Goal: Task Accomplishment & Management: Manage account settings

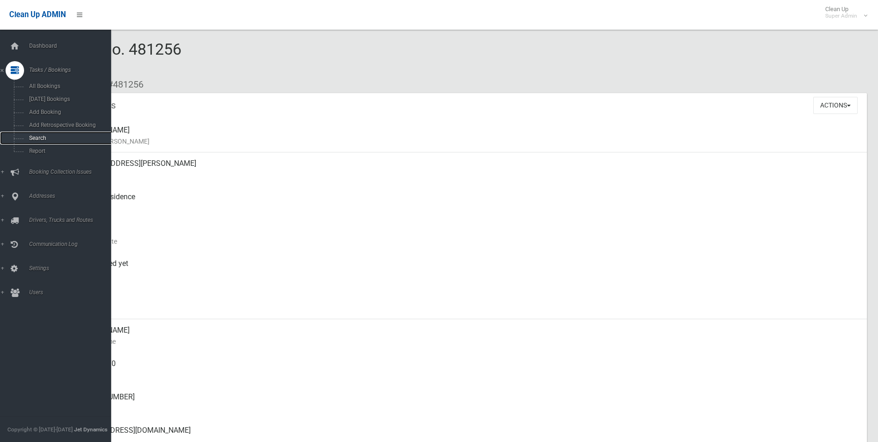
click at [37, 136] on span "Search" at bounding box center [68, 138] width 84 height 6
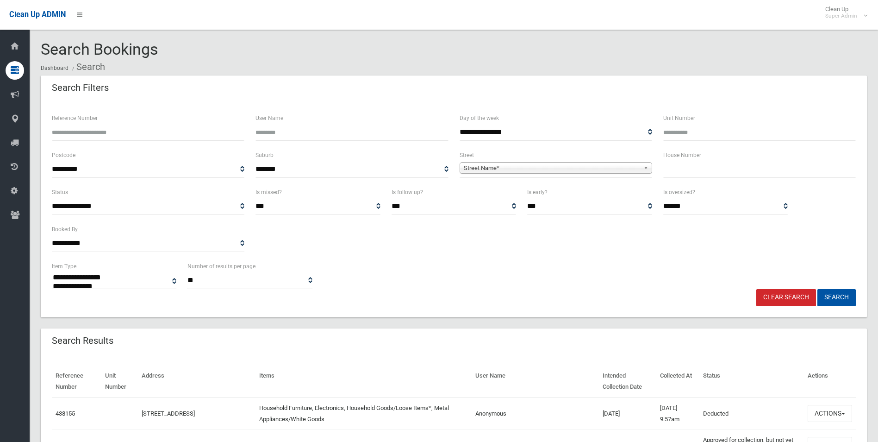
select select
click at [131, 135] on input "Reference Number" at bounding box center [148, 132] width 193 height 17
type input "******"
click at [817, 289] on button "Search" at bounding box center [836, 297] width 38 height 17
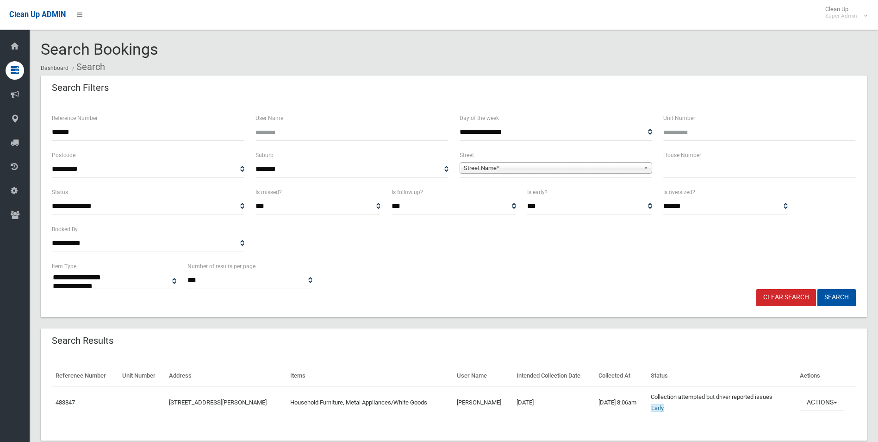
select select
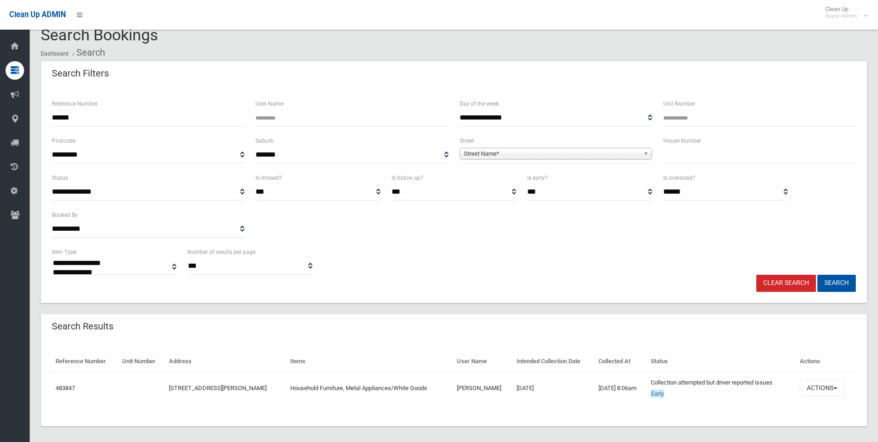
scroll to position [21, 0]
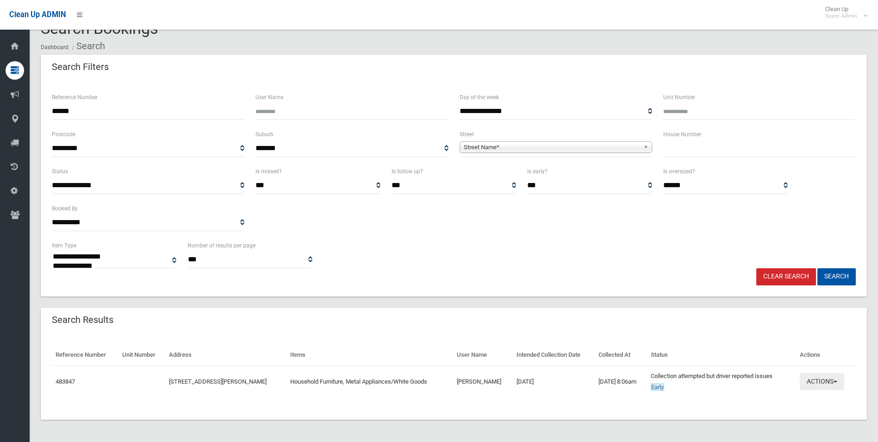
click at [826, 383] on button "Actions" at bounding box center [822, 381] width 44 height 17
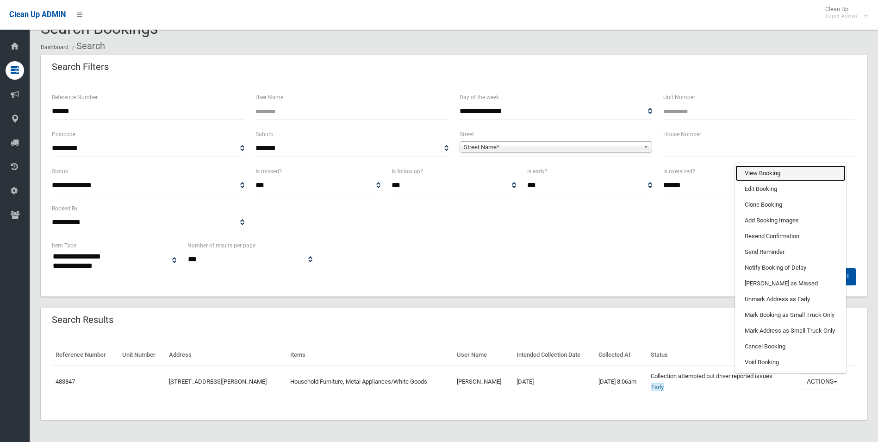
click at [766, 171] on link "View Booking" at bounding box center [790, 173] width 110 height 16
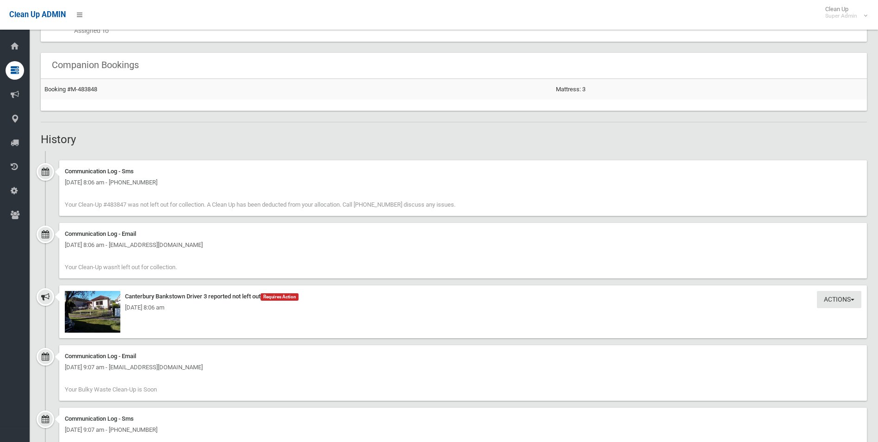
scroll to position [621, 0]
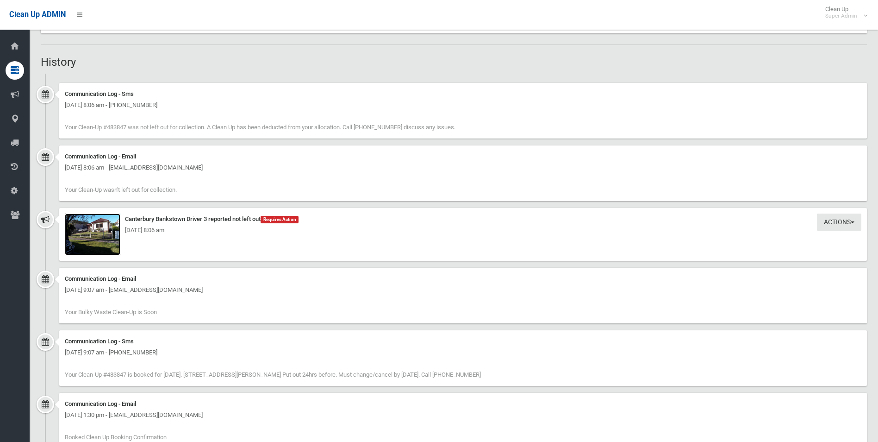
click at [104, 244] on img at bounding box center [93, 234] width 56 height 42
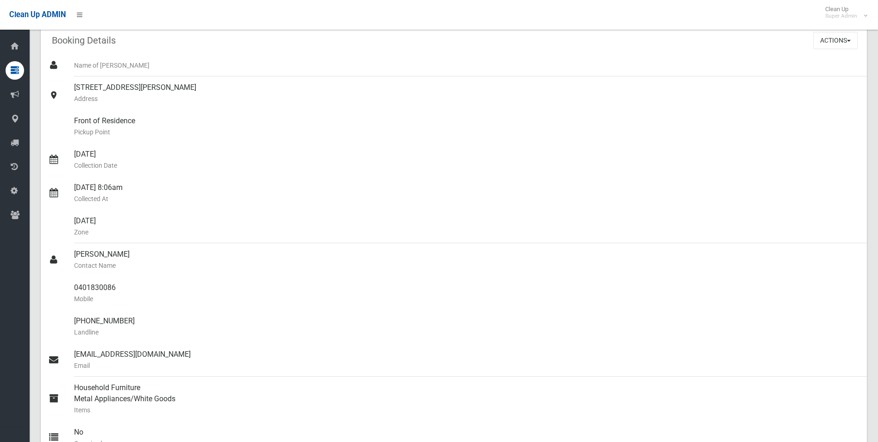
scroll to position [0, 0]
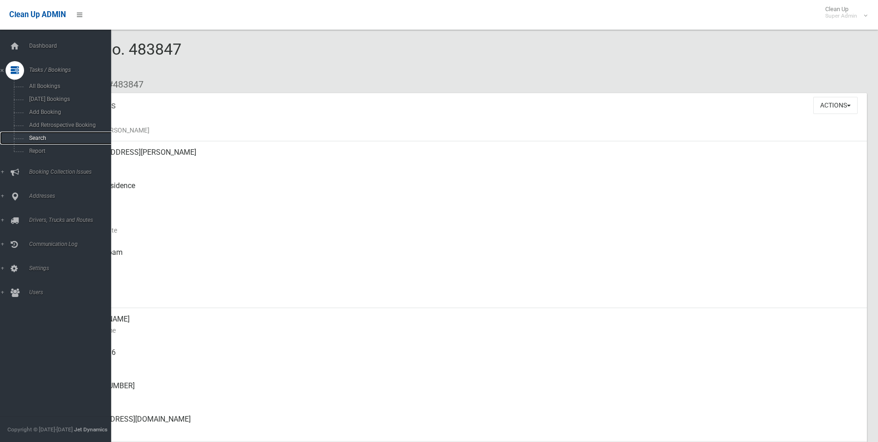
click at [40, 136] on span "Search" at bounding box center [68, 138] width 84 height 6
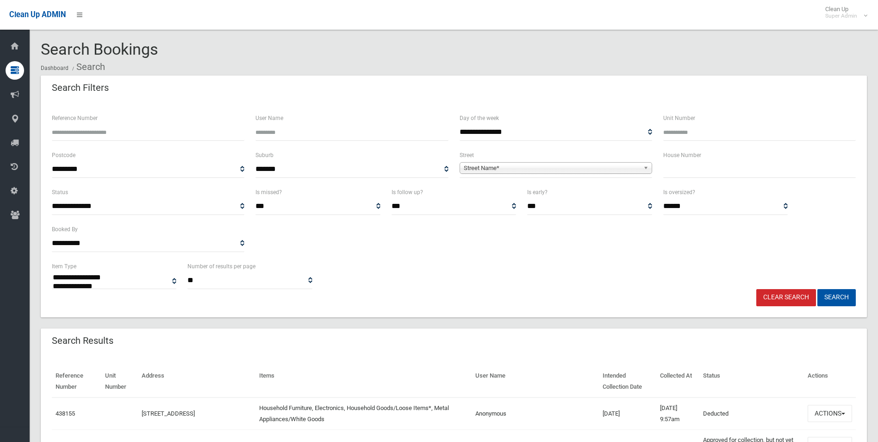
select select
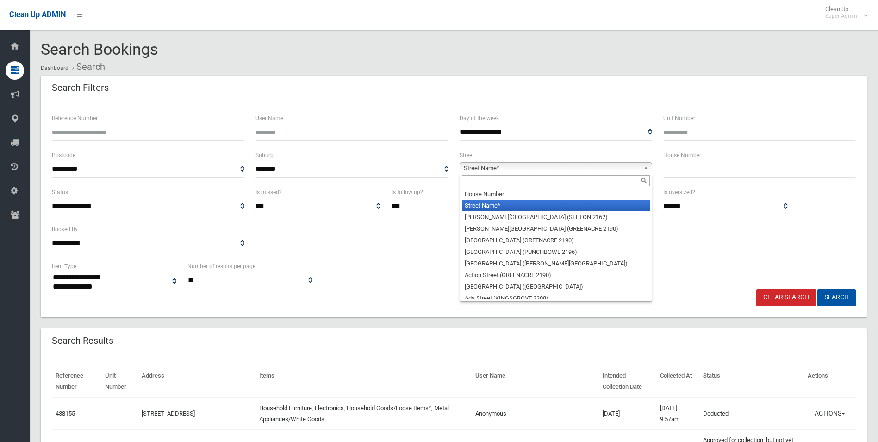
click at [603, 167] on span "Street Name*" at bounding box center [552, 167] width 176 height 11
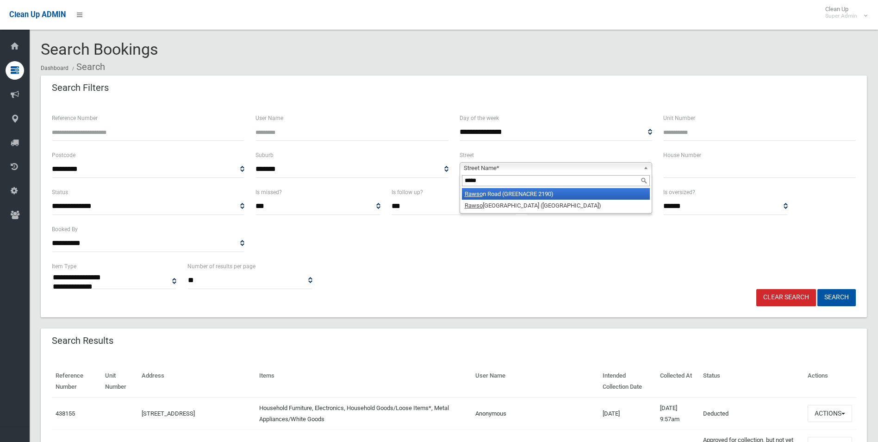
type input "******"
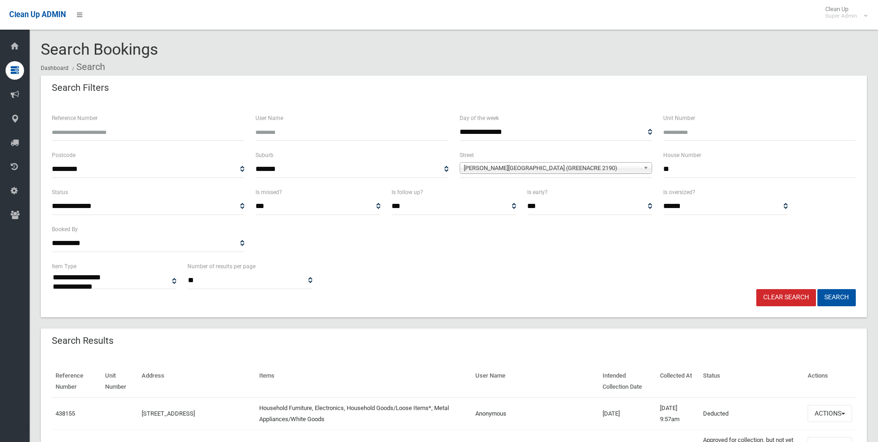
type input "**"
click at [817, 289] on button "Search" at bounding box center [836, 297] width 38 height 17
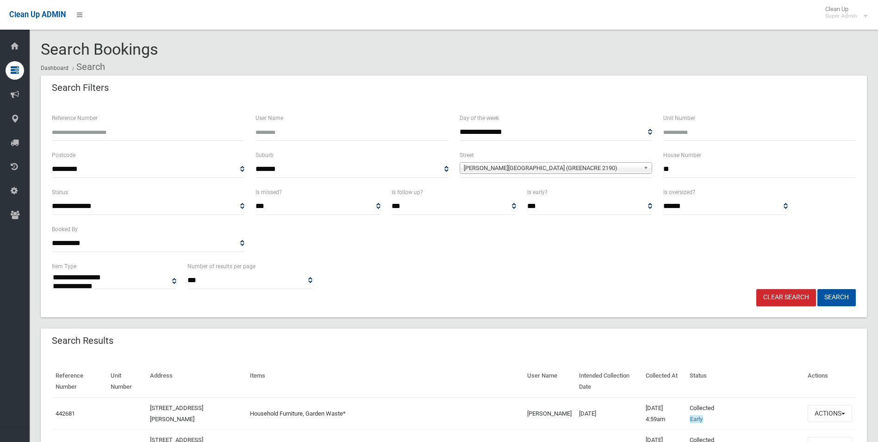
select select
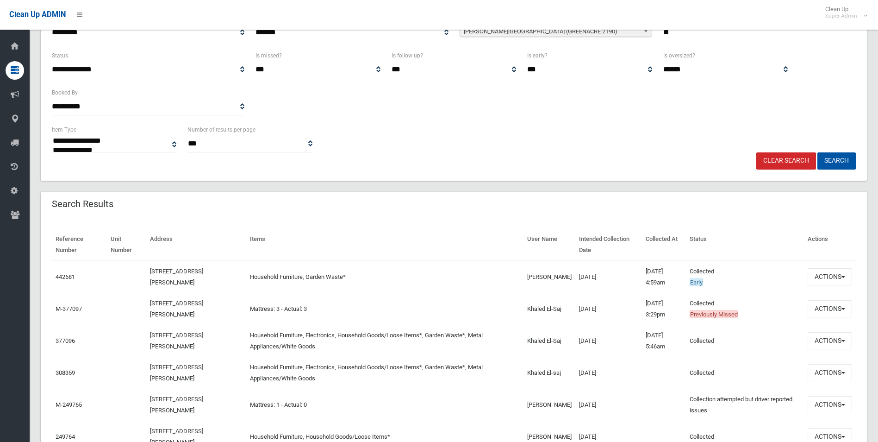
scroll to position [185, 0]
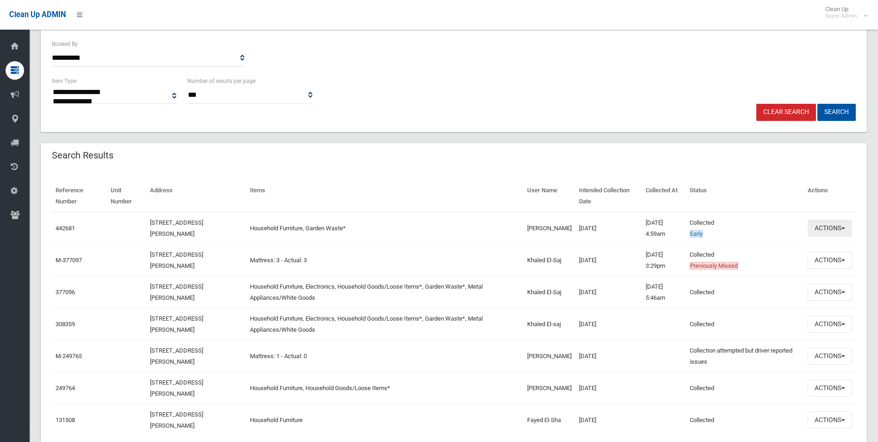
click at [820, 225] on button "Actions" at bounding box center [830, 227] width 44 height 17
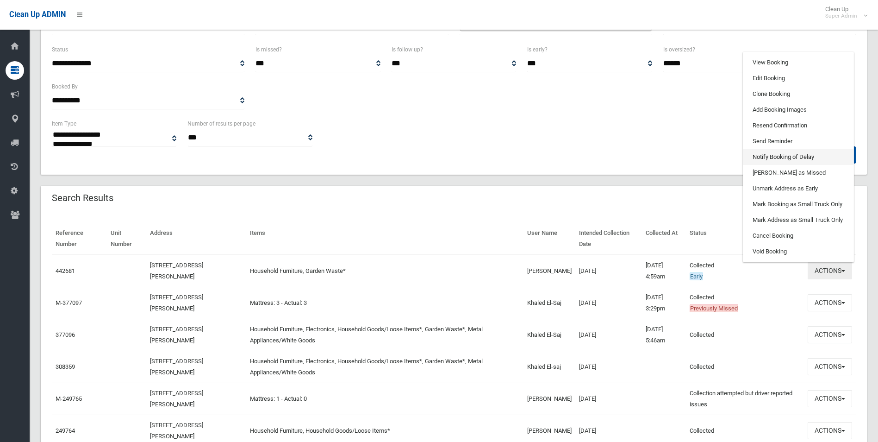
scroll to position [93, 0]
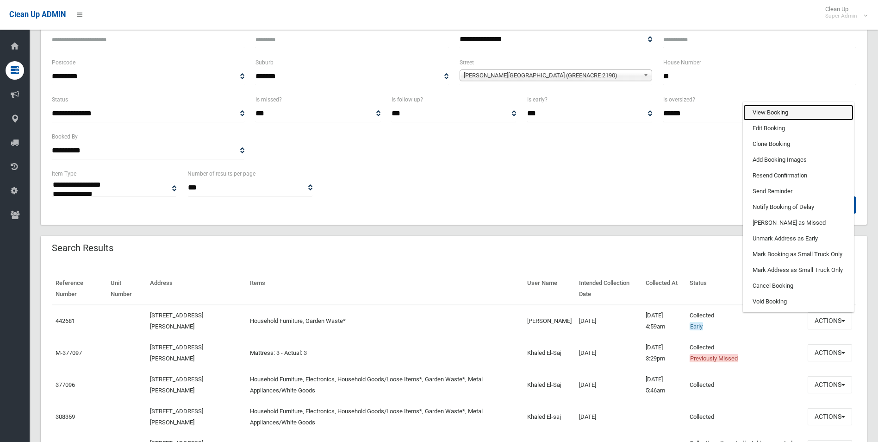
click at [778, 112] on link "View Booking" at bounding box center [798, 113] width 110 height 16
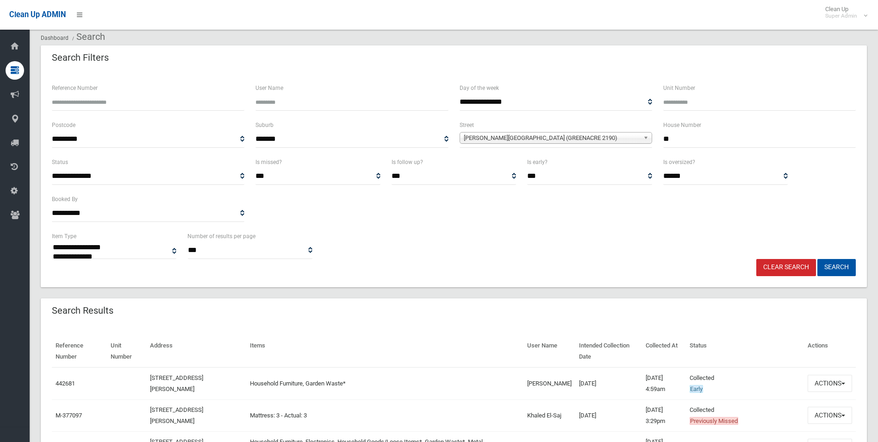
scroll to position [139, 0]
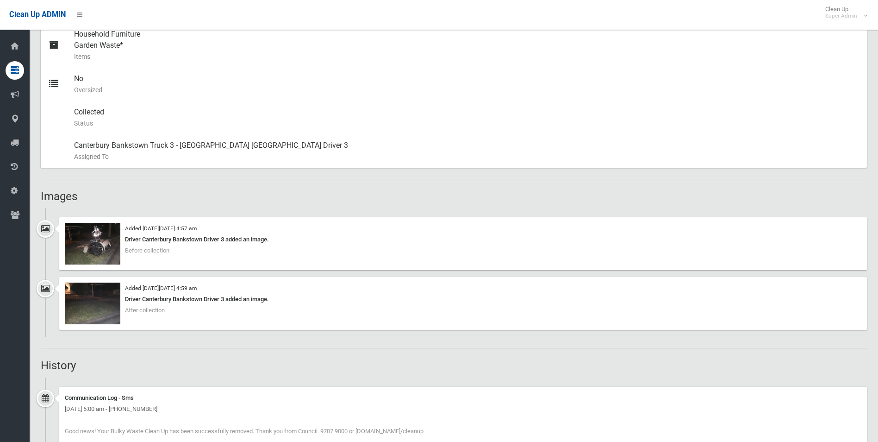
scroll to position [463, 0]
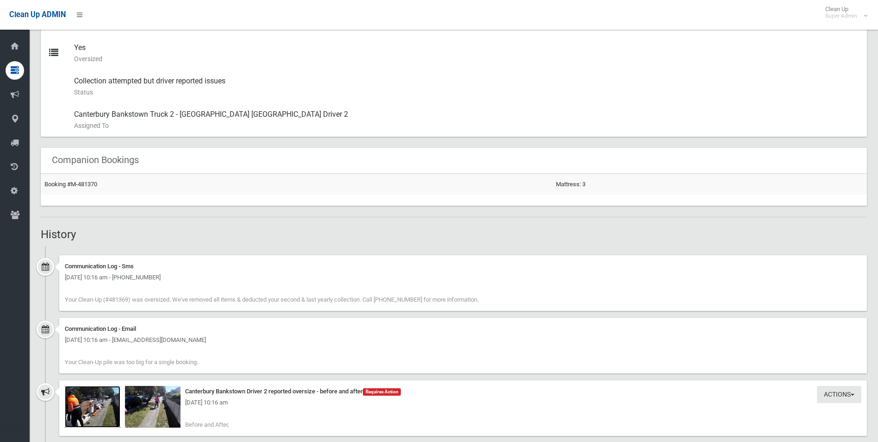
scroll to position [509, 0]
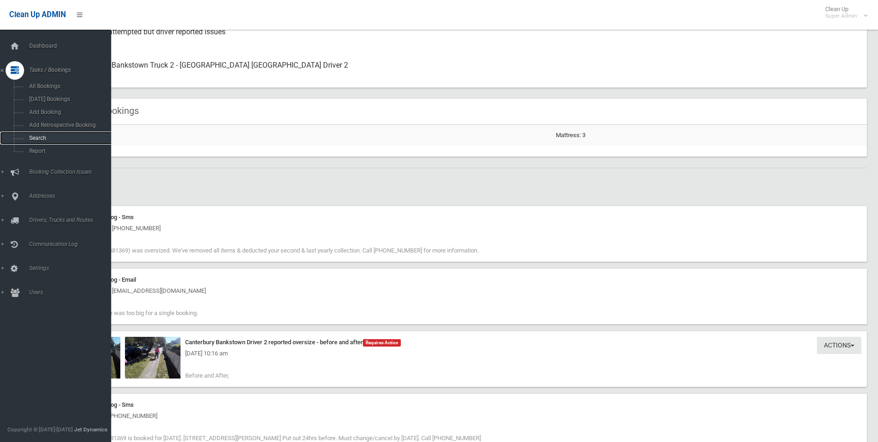
click at [37, 138] on span "Search" at bounding box center [68, 138] width 84 height 6
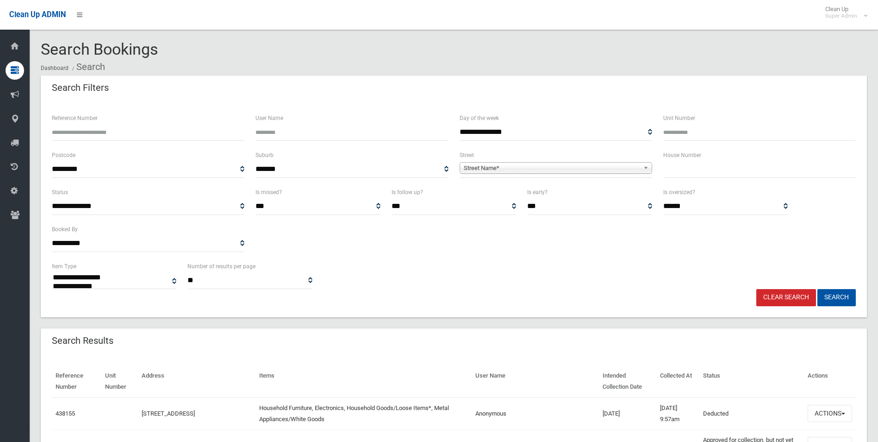
select select
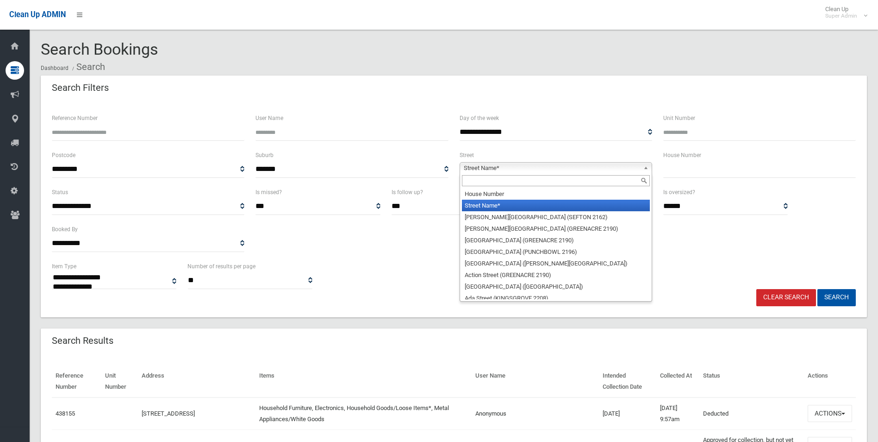
click at [479, 166] on span "Street Name*" at bounding box center [552, 167] width 176 height 11
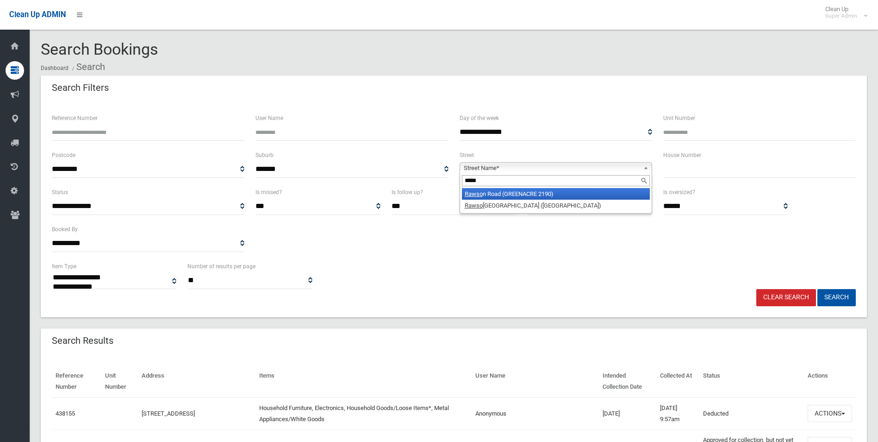
type input "******"
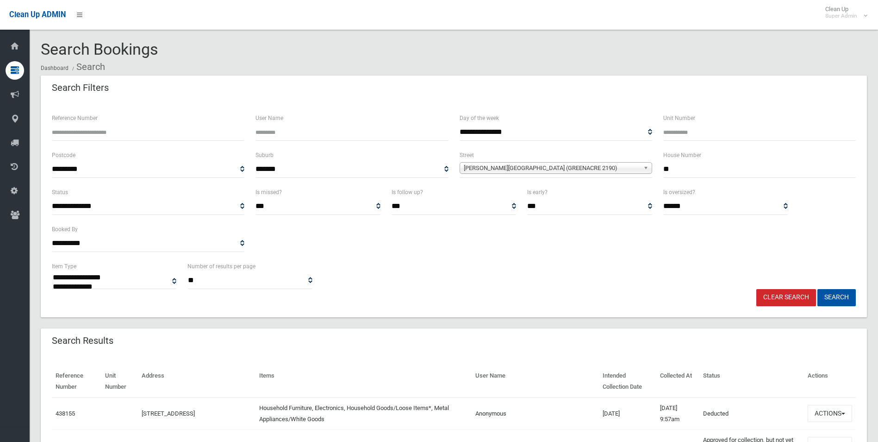
type input "**"
click at [817, 289] on button "Search" at bounding box center [836, 297] width 38 height 17
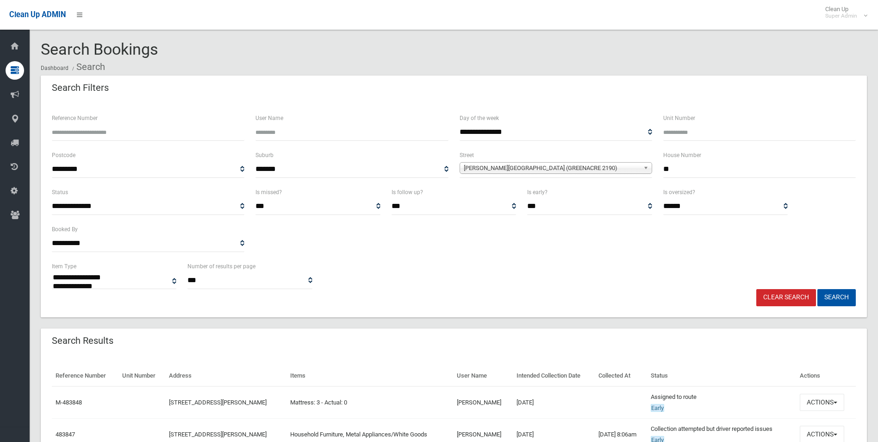
select select
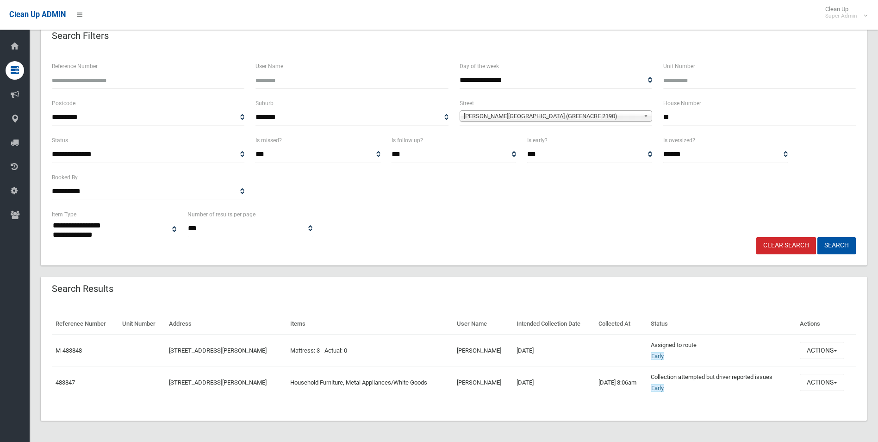
scroll to position [53, 0]
click at [816, 382] on button "Actions" at bounding box center [822, 381] width 44 height 17
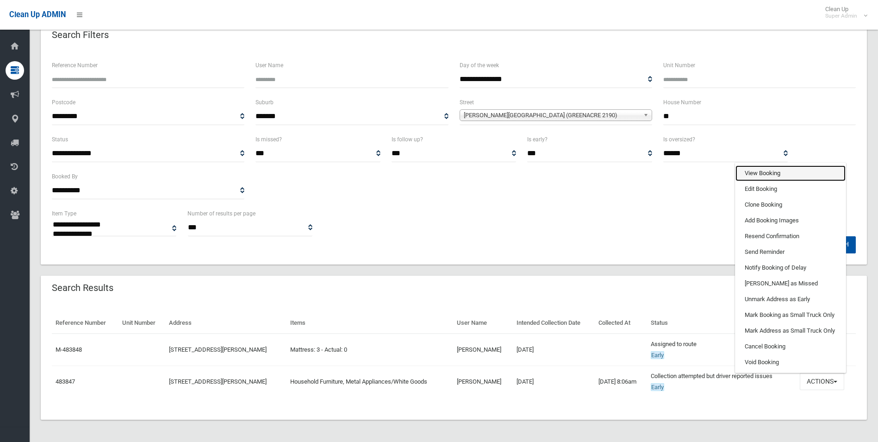
click at [770, 173] on link "View Booking" at bounding box center [790, 173] width 110 height 16
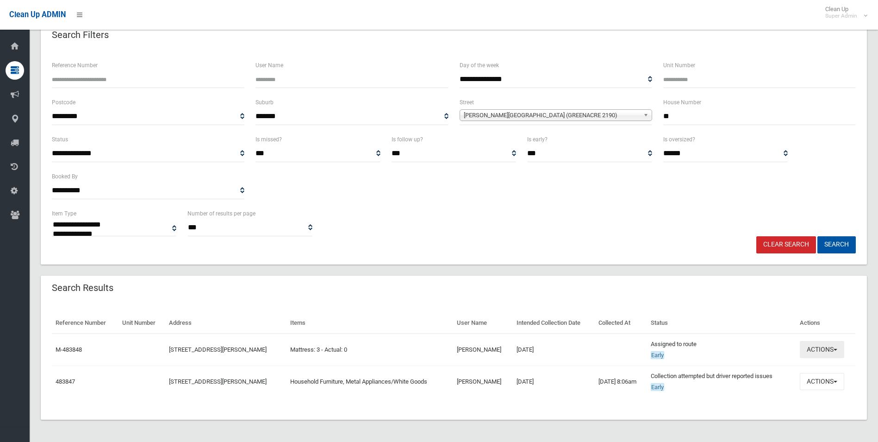
click at [829, 348] on button "Actions" at bounding box center [822, 349] width 44 height 17
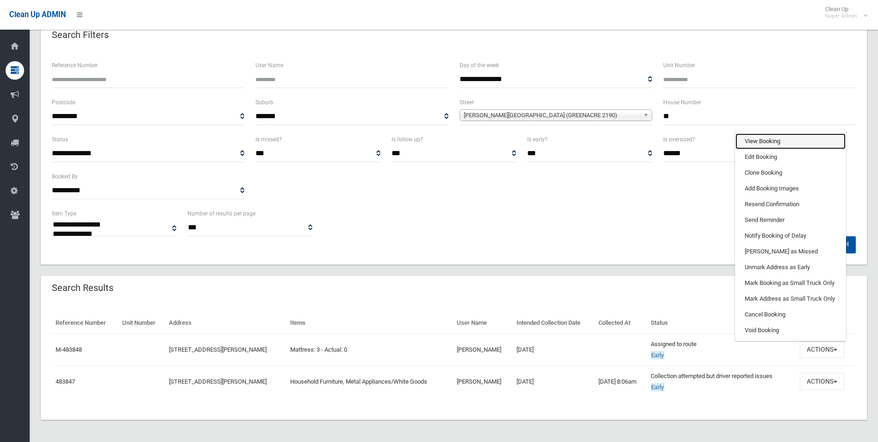
click at [751, 140] on link "View Booking" at bounding box center [790, 141] width 110 height 16
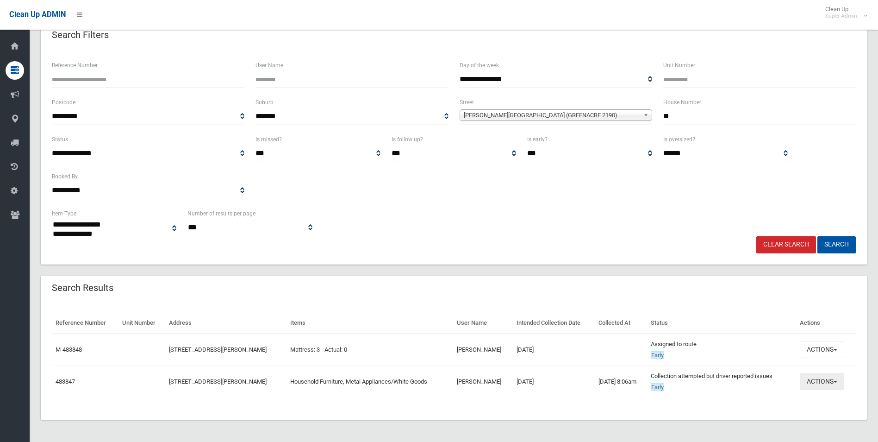
click at [818, 380] on button "Actions" at bounding box center [822, 381] width 44 height 17
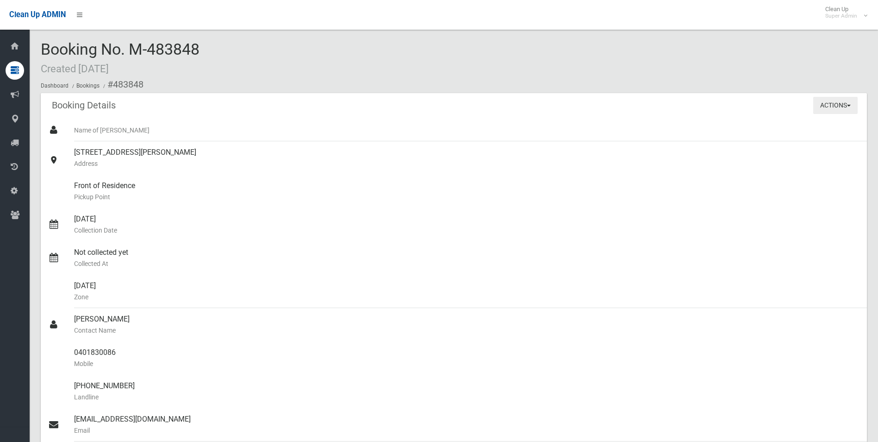
click at [824, 103] on button "Actions" at bounding box center [835, 105] width 44 height 17
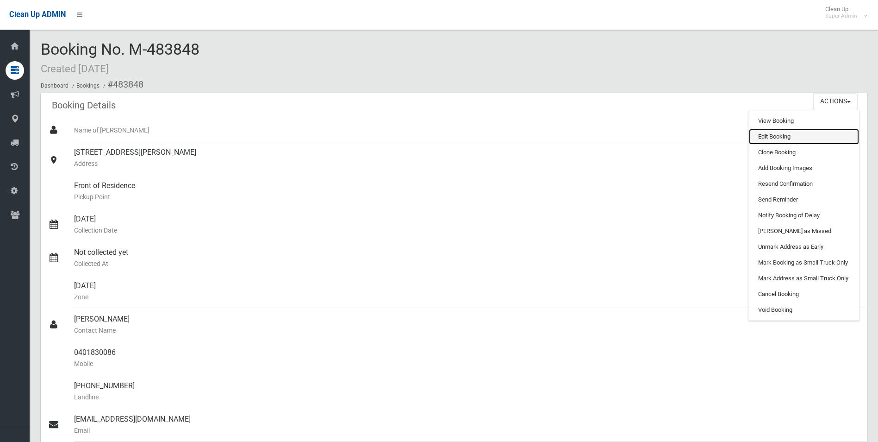
click at [760, 133] on link "Edit Booking" at bounding box center [804, 137] width 110 height 16
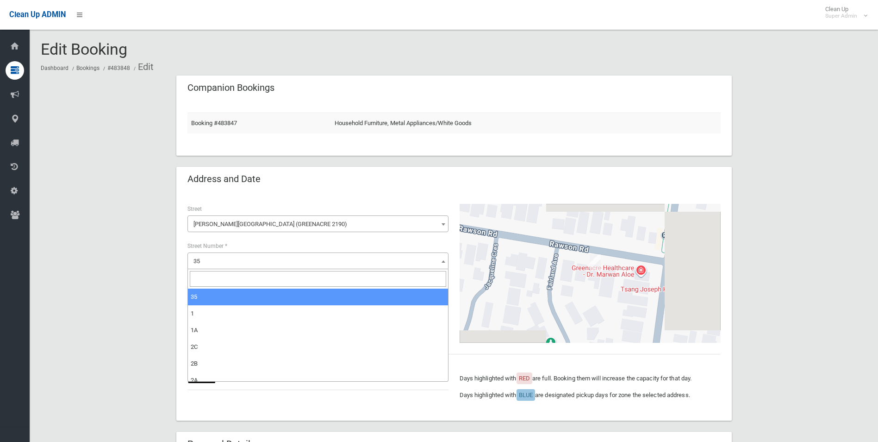
click at [268, 257] on span "35" at bounding box center [318, 261] width 256 height 13
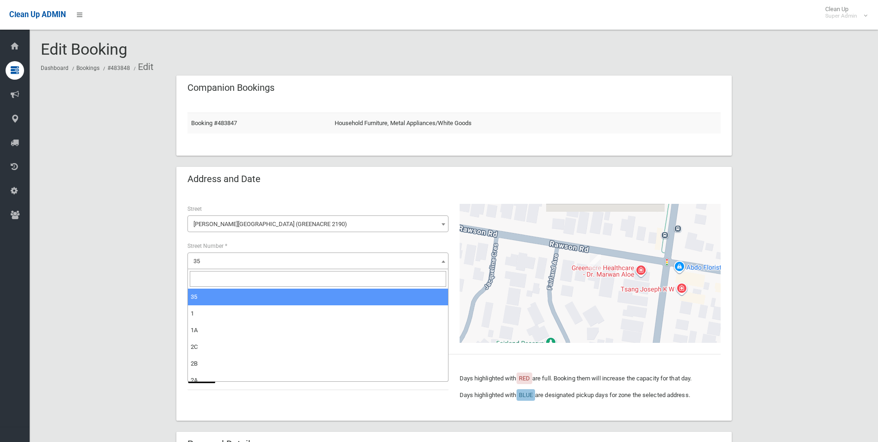
click at [234, 283] on input "search" at bounding box center [318, 279] width 256 height 16
type input "**"
select select "**"
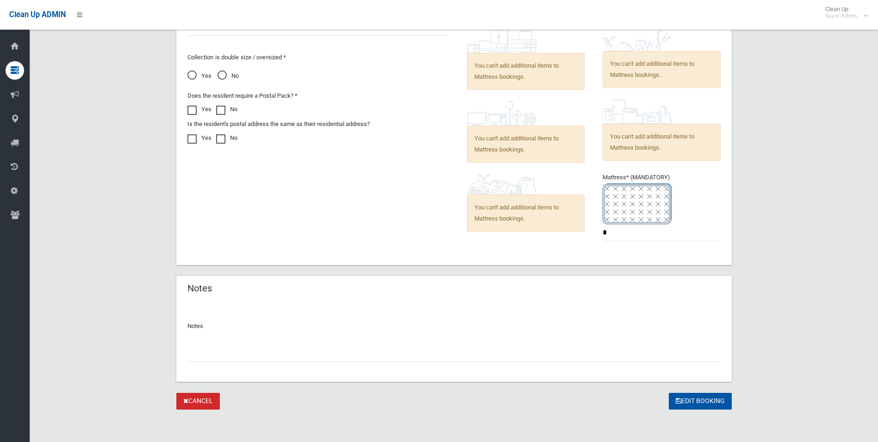
scroll to position [667, 0]
click at [203, 355] on input "text" at bounding box center [453, 351] width 533 height 17
type input "**********"
click at [705, 399] on button "Edit Booking" at bounding box center [700, 400] width 63 height 17
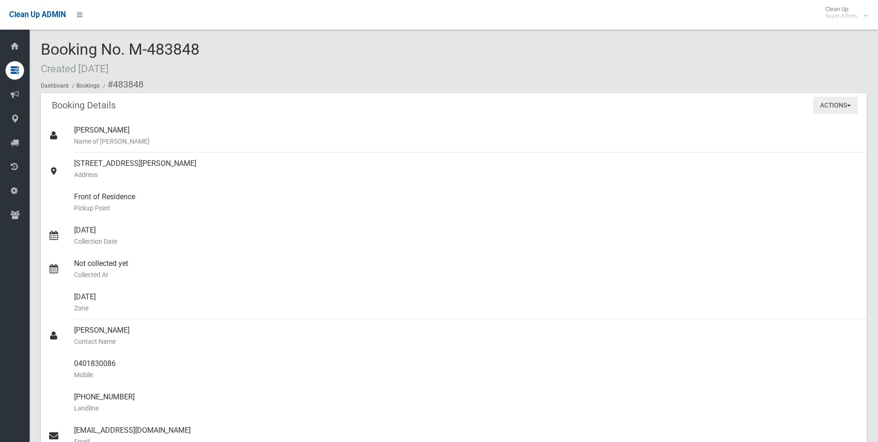
click at [835, 106] on button "Actions" at bounding box center [835, 105] width 44 height 17
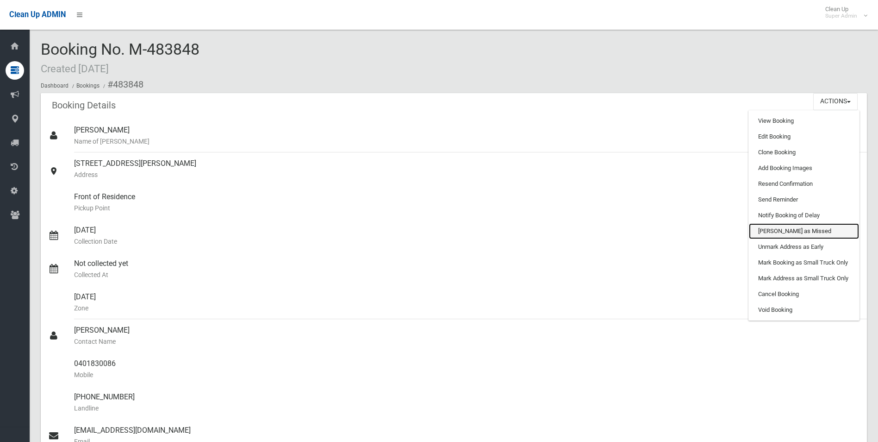
click at [783, 229] on link "[PERSON_NAME] as Missed" at bounding box center [804, 231] width 110 height 16
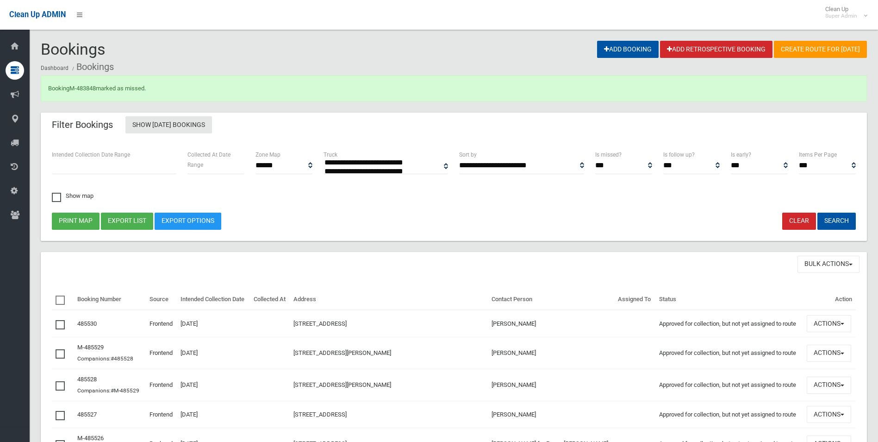
select select
click at [87, 88] on link "M-483848" at bounding box center [82, 88] width 26 height 7
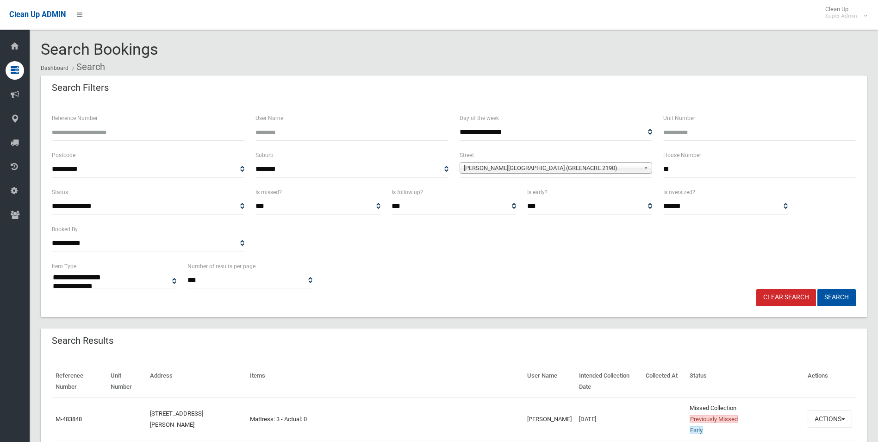
select select
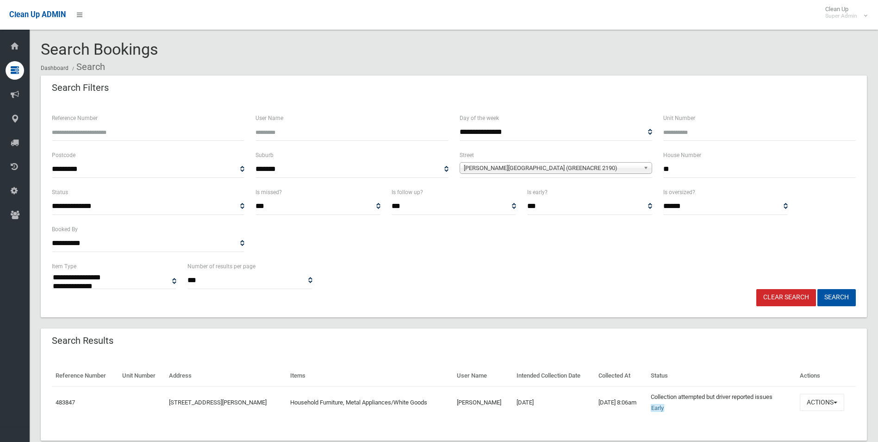
select select
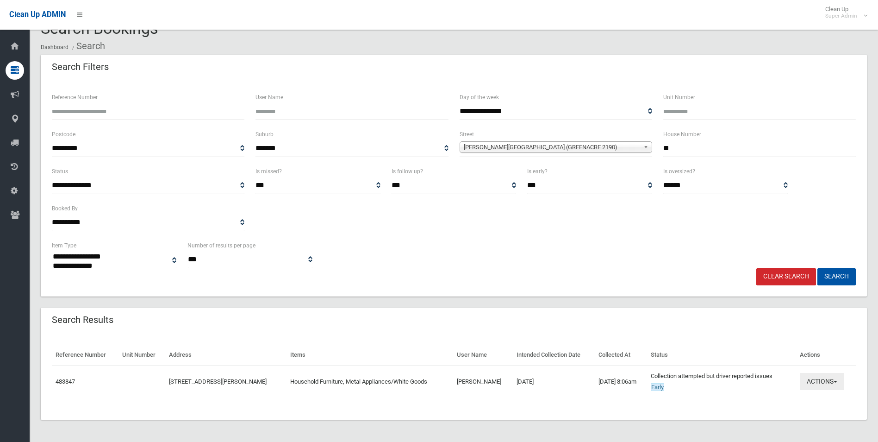
click at [814, 379] on button "Actions" at bounding box center [822, 381] width 44 height 17
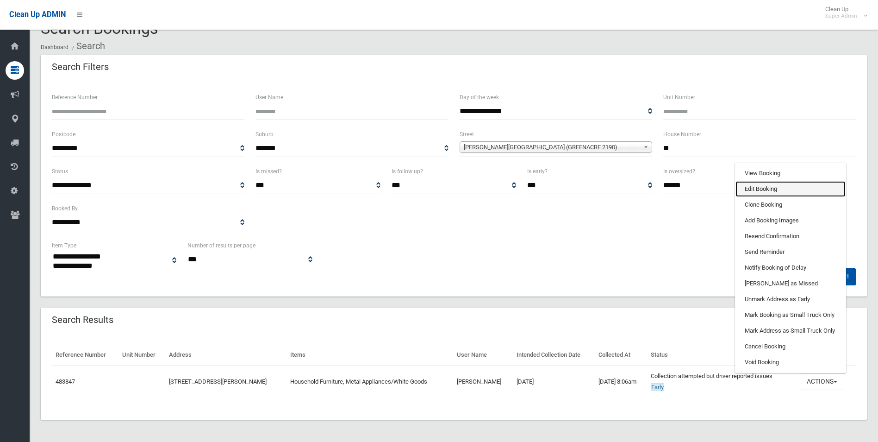
click at [772, 189] on link "Edit Booking" at bounding box center [790, 189] width 110 height 16
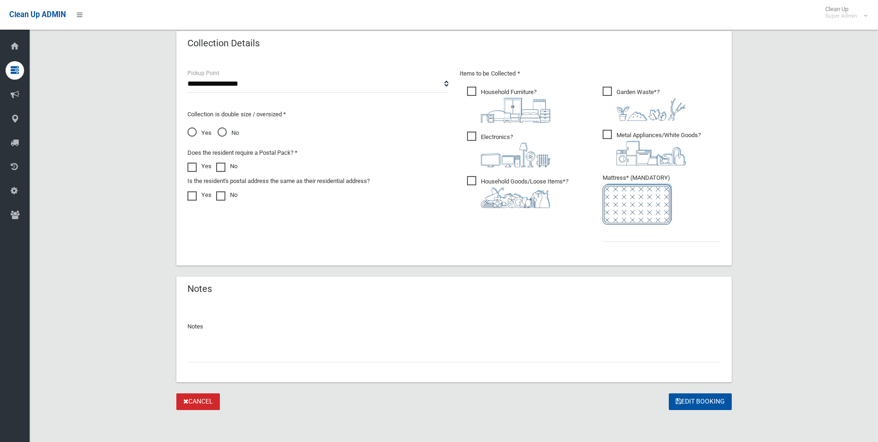
scroll to position [470, 0]
click at [224, 355] on input "text" at bounding box center [453, 351] width 533 height 17
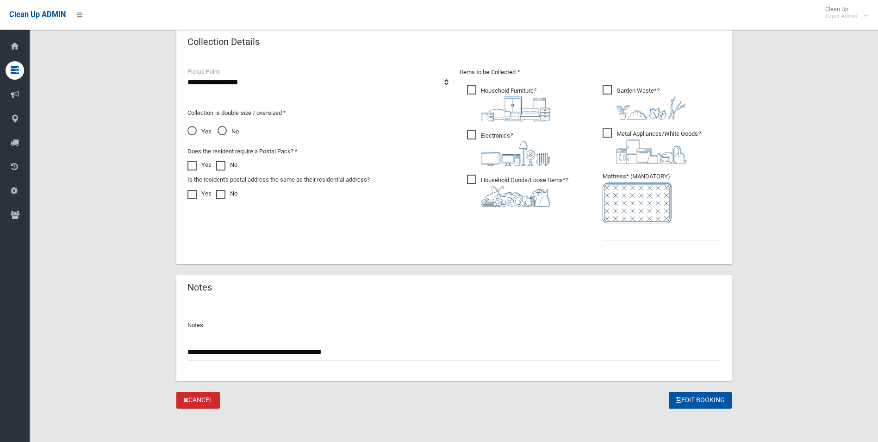
type input "**********"
click at [622, 228] on input "text" at bounding box center [662, 231] width 118 height 17
type input "*"
click at [698, 401] on button "Edit Booking" at bounding box center [700, 400] width 63 height 17
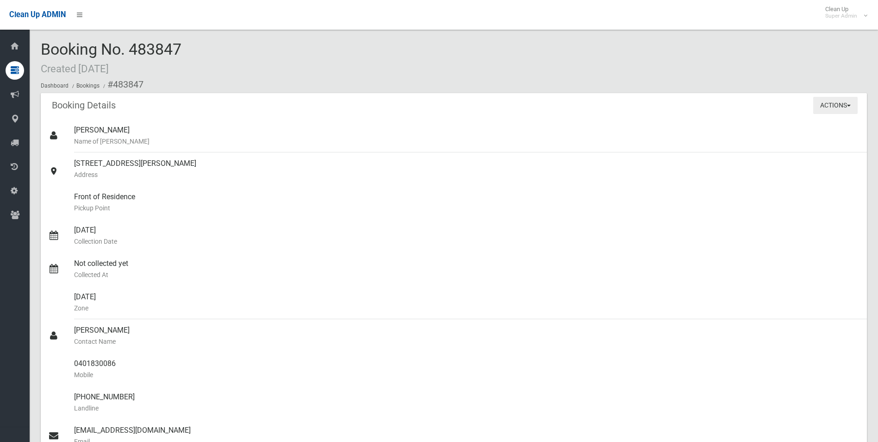
click at [829, 108] on button "Actions" at bounding box center [835, 105] width 44 height 17
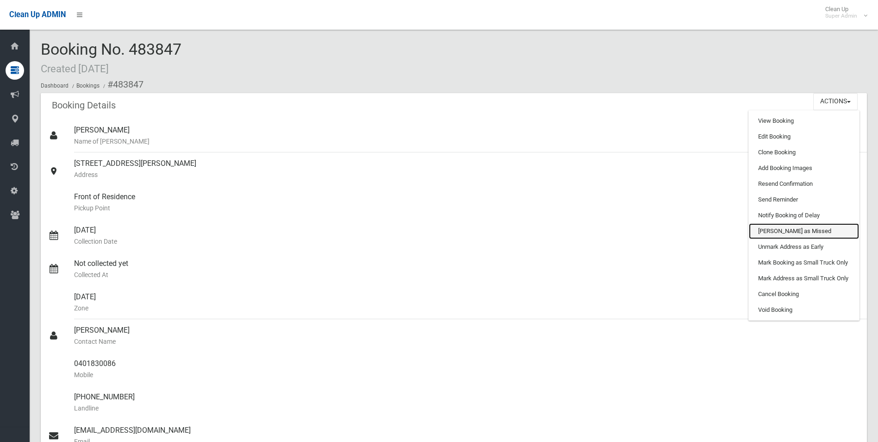
click at [778, 231] on link "[PERSON_NAME] as Missed" at bounding box center [804, 231] width 110 height 16
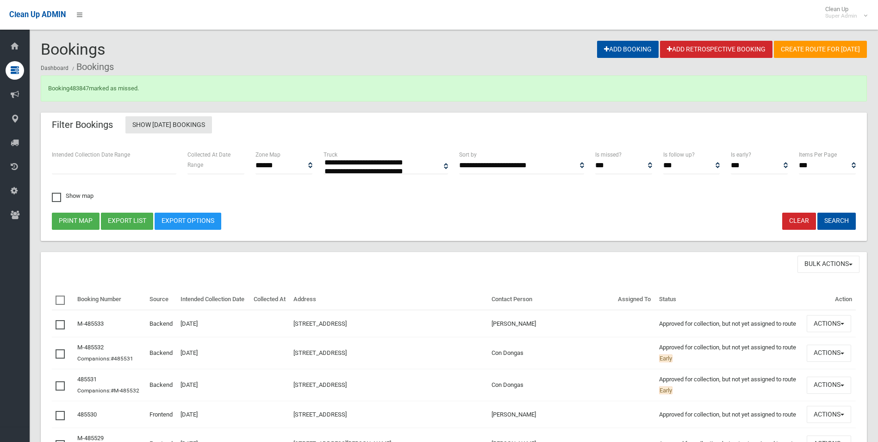
select select
click at [81, 87] on link "483847" at bounding box center [78, 88] width 19 height 7
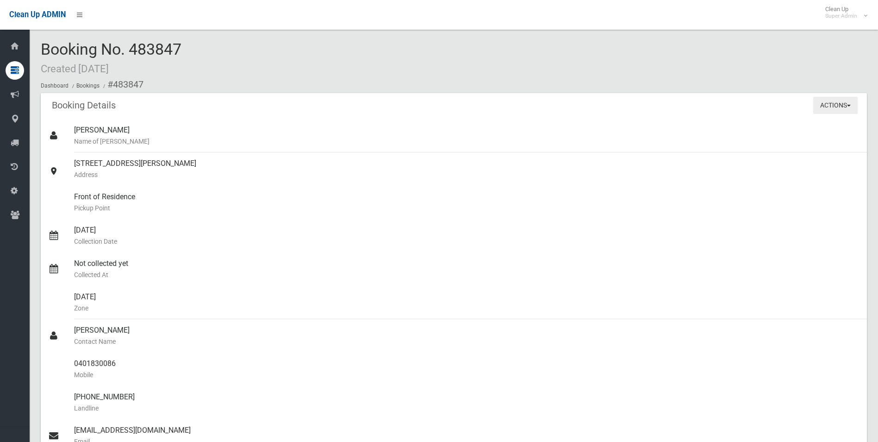
click at [833, 102] on button "Actions" at bounding box center [835, 105] width 44 height 17
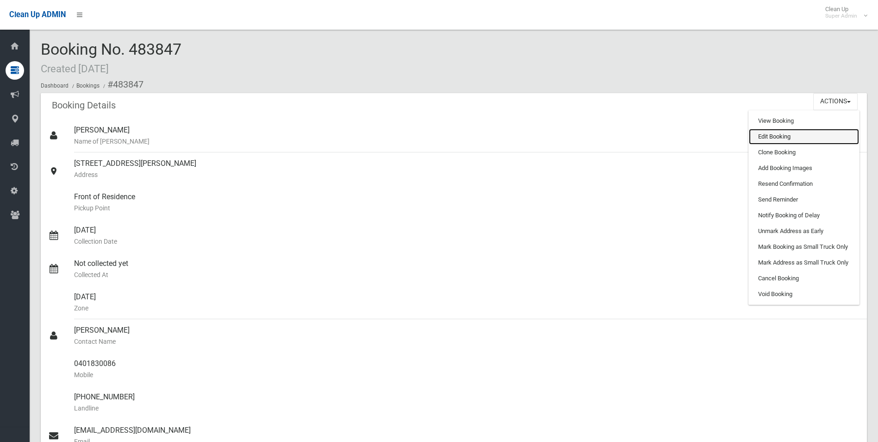
click at [769, 137] on link "Edit Booking" at bounding box center [804, 137] width 110 height 16
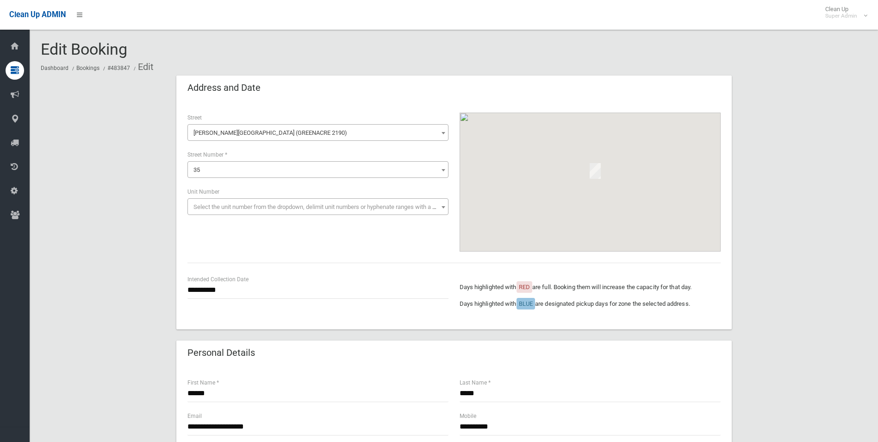
click at [259, 168] on span "35" at bounding box center [318, 169] width 256 height 13
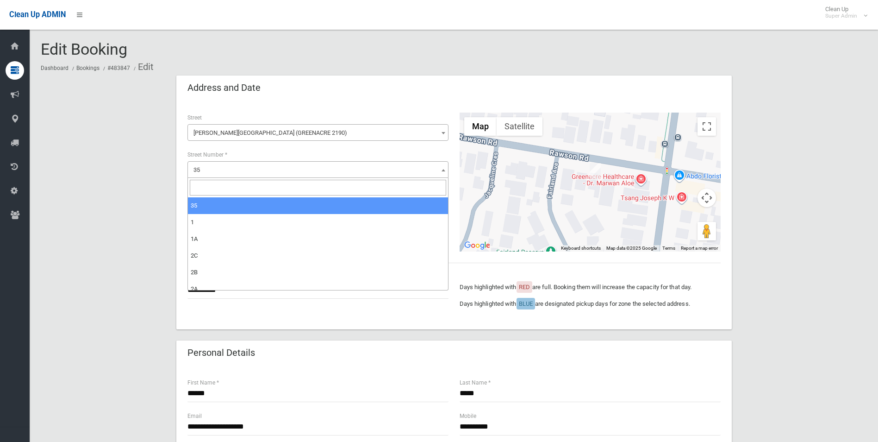
click at [252, 183] on input "search" at bounding box center [318, 188] width 256 height 16
type input "**"
select select "**"
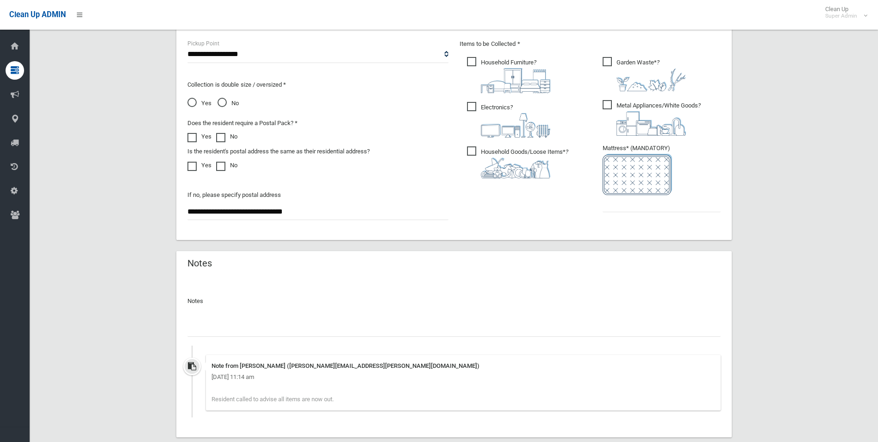
scroll to position [555, 0]
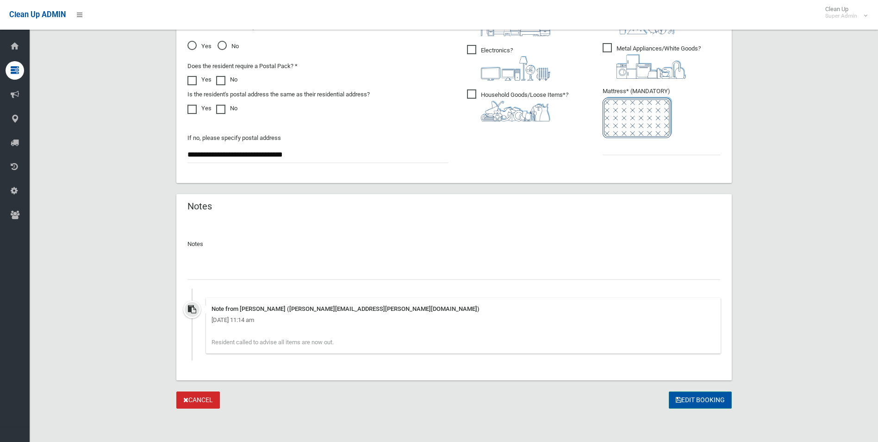
click at [689, 398] on button "Edit Booking" at bounding box center [700, 399] width 63 height 17
click at [607, 150] on input "text" at bounding box center [662, 146] width 118 height 17
type input "*"
click at [695, 401] on button "Edit Booking" at bounding box center [700, 399] width 63 height 17
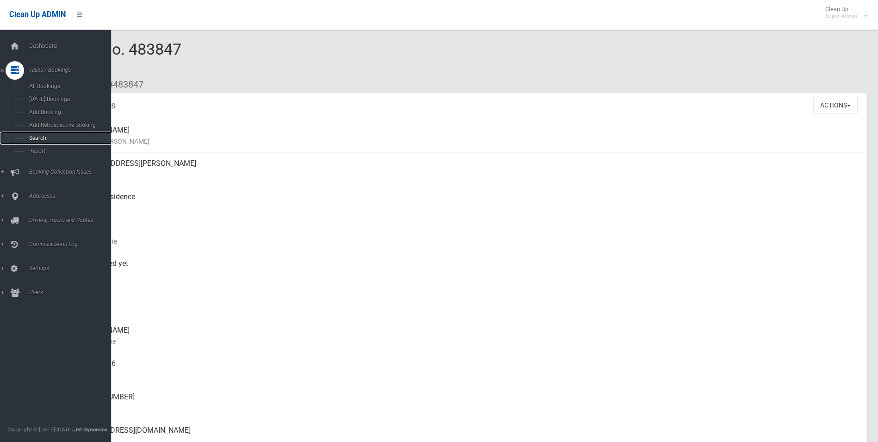
click at [40, 138] on span "Search" at bounding box center [68, 138] width 84 height 6
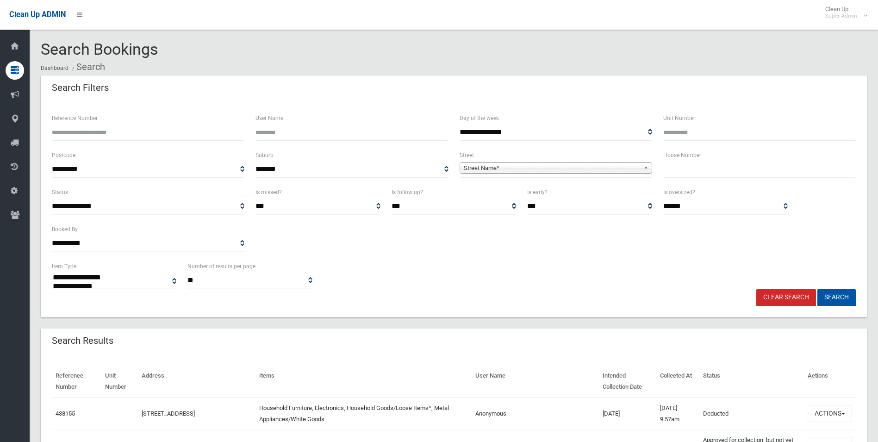
select select
click at [490, 168] on span "Street Name*" at bounding box center [552, 167] width 176 height 11
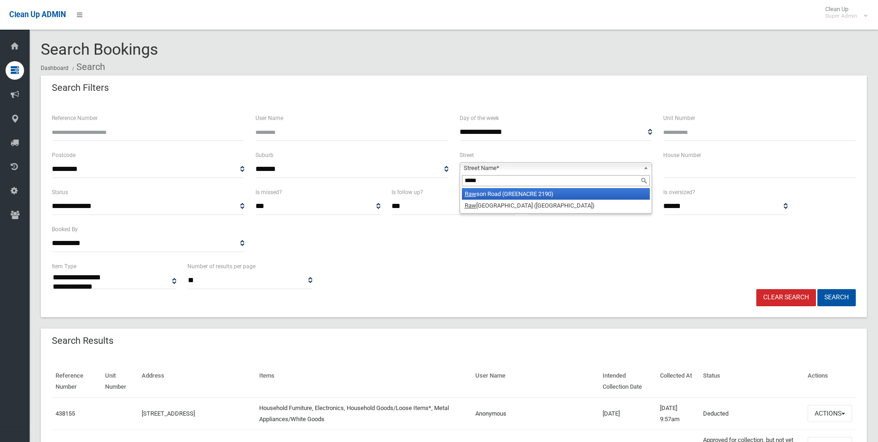
type input "******"
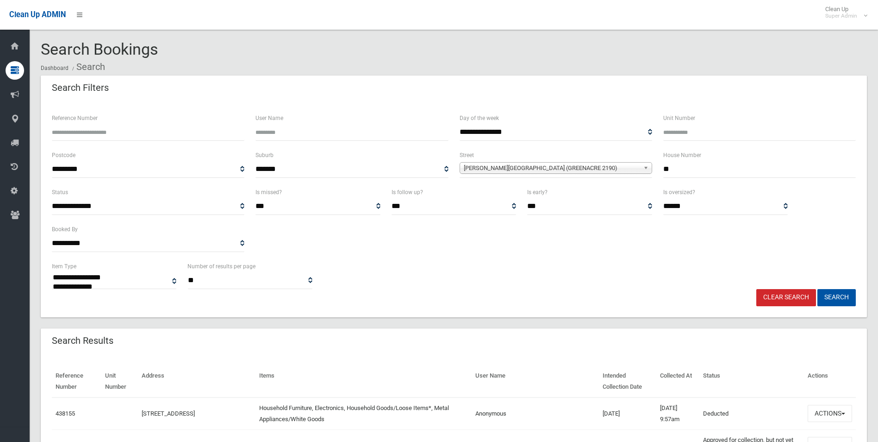
type input "**"
click at [817, 289] on button "Search" at bounding box center [836, 297] width 38 height 17
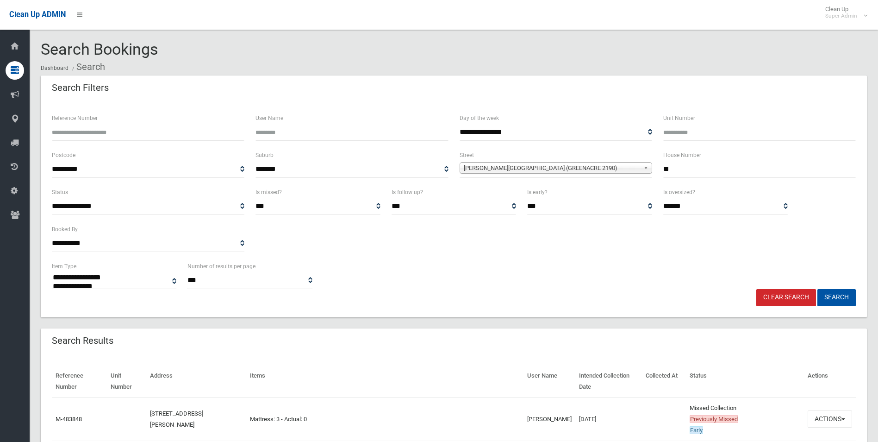
select select
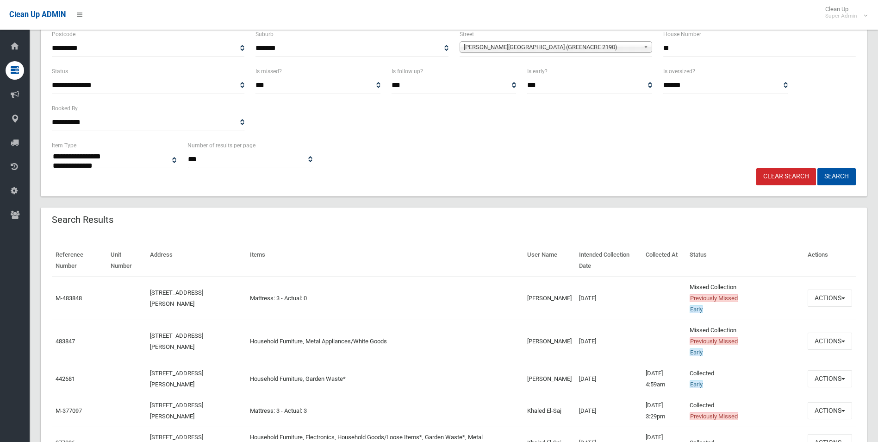
scroll to position [139, 0]
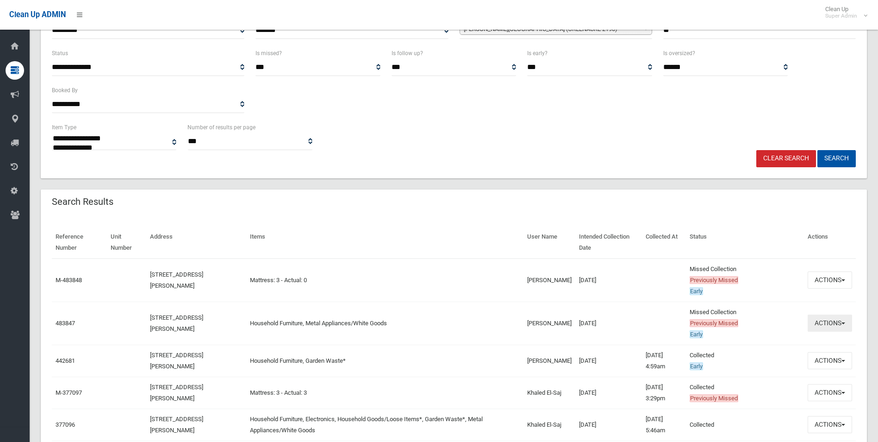
click at [823, 324] on button "Actions" at bounding box center [830, 322] width 44 height 17
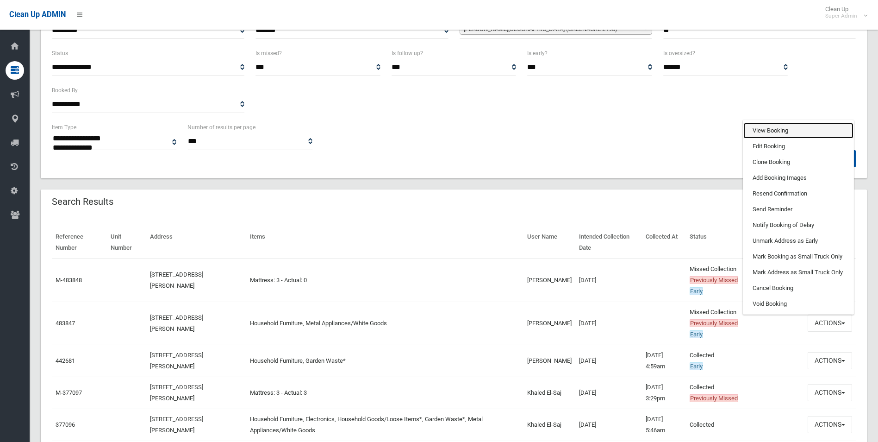
click at [767, 125] on link "View Booking" at bounding box center [798, 131] width 110 height 16
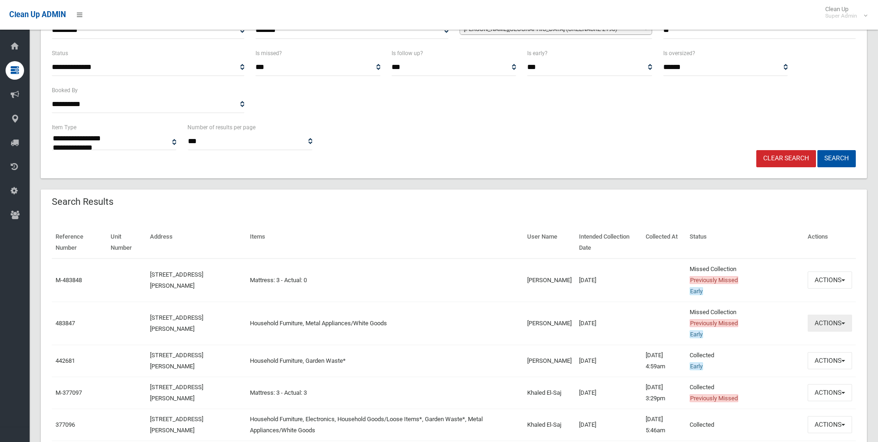
click at [824, 318] on button "Actions" at bounding box center [830, 322] width 44 height 17
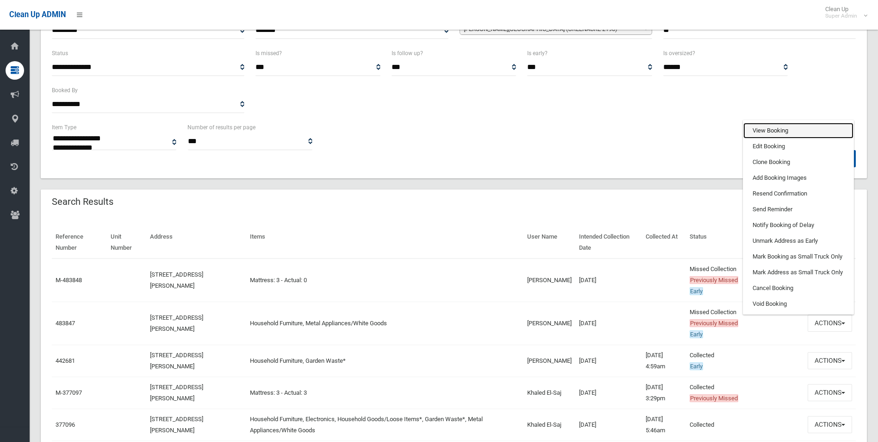
drag, startPoint x: 781, startPoint y: 125, endPoint x: 752, endPoint y: 141, distance: 33.1
click at [781, 125] on link "View Booking" at bounding box center [798, 131] width 110 height 16
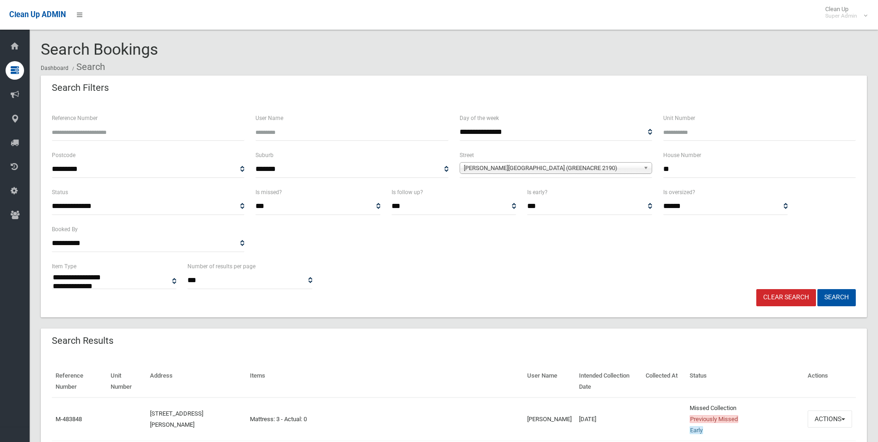
select select
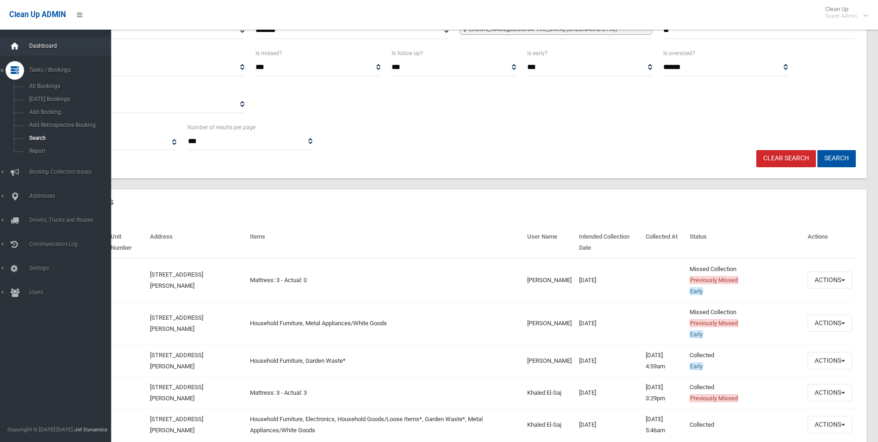
click at [20, 43] on div at bounding box center [15, 46] width 19 height 19
click at [40, 138] on span "Search" at bounding box center [68, 138] width 84 height 6
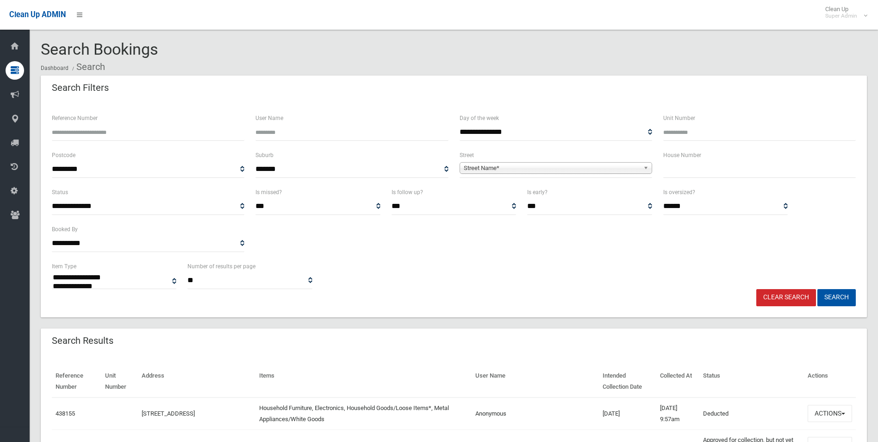
select select
click at [533, 168] on span "Street Name*" at bounding box center [552, 167] width 176 height 11
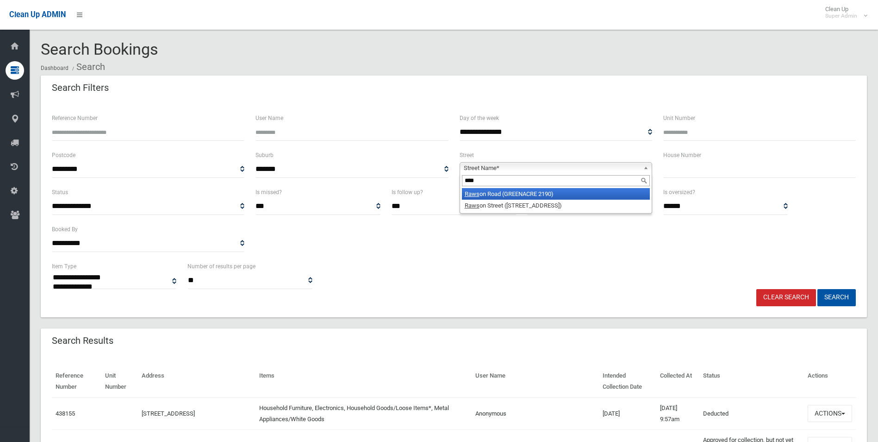
type input "****"
drag, startPoint x: 531, startPoint y: 195, endPoint x: 643, endPoint y: 174, distance: 113.9
click at [536, 195] on li "Raws on Road (GREENACRE 2190)" at bounding box center [556, 194] width 188 height 12
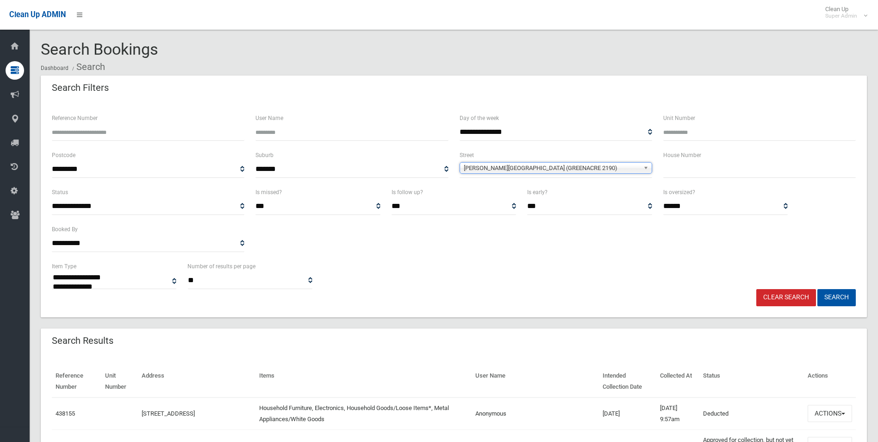
click at [673, 171] on input "text" at bounding box center [759, 169] width 193 height 17
type input "**"
click at [817, 289] on button "Search" at bounding box center [836, 297] width 38 height 17
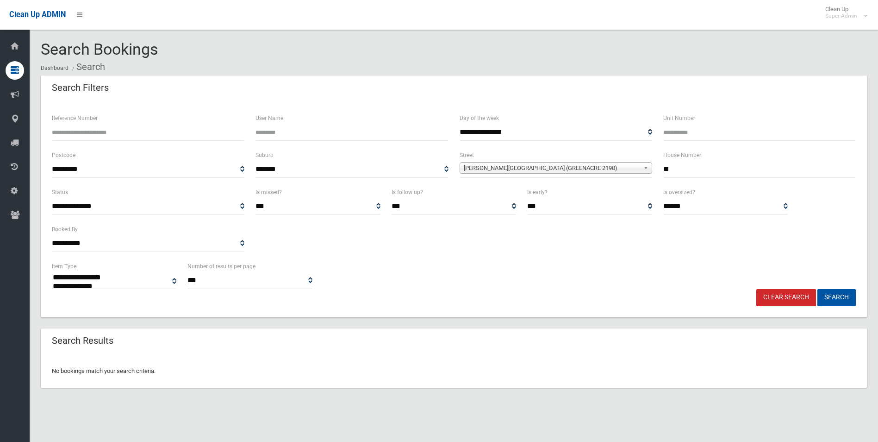
select select
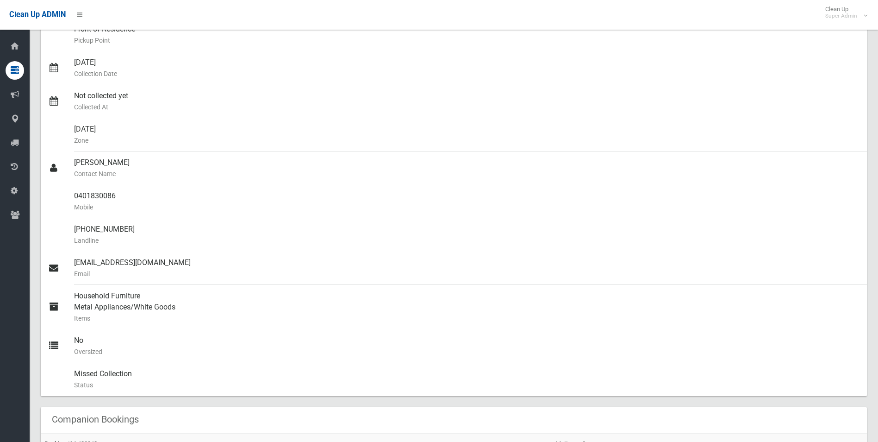
scroll to position [185, 0]
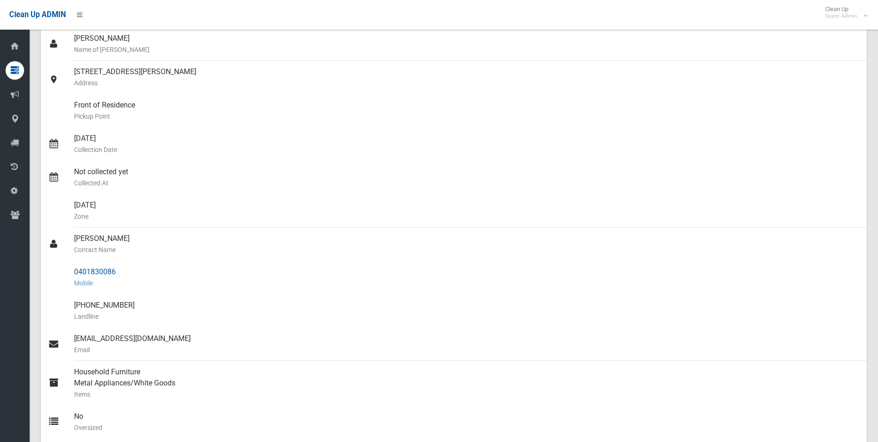
scroll to position [93, 0]
drag, startPoint x: 75, startPoint y: 269, endPoint x: 120, endPoint y: 269, distance: 45.4
click at [120, 269] on div "0401830086 Mobile" at bounding box center [466, 276] width 785 height 33
drag, startPoint x: 120, startPoint y: 269, endPoint x: 108, endPoint y: 271, distance: 12.6
copy div "0401830086"
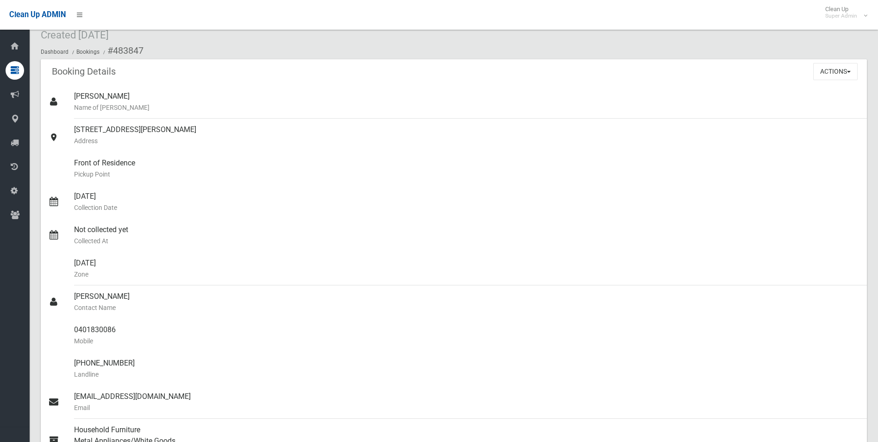
scroll to position [0, 0]
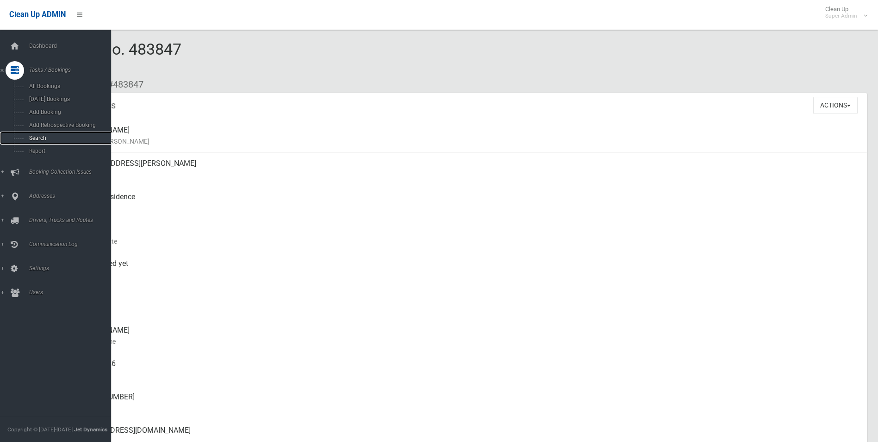
click at [44, 139] on span "Search" at bounding box center [68, 138] width 84 height 6
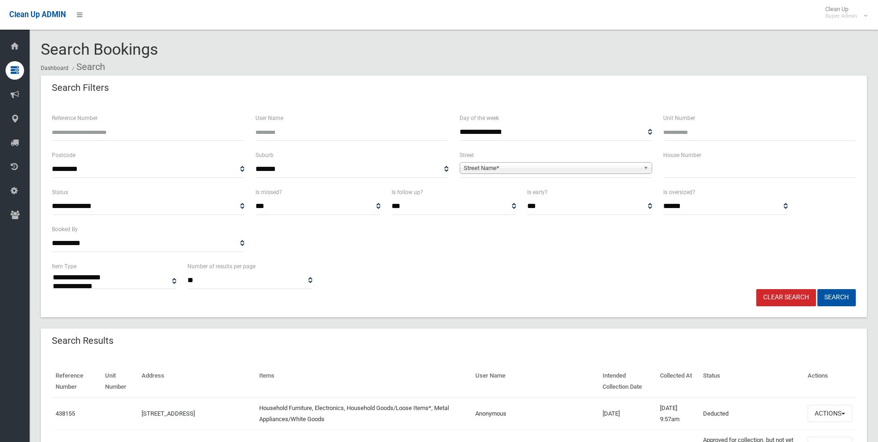
select select
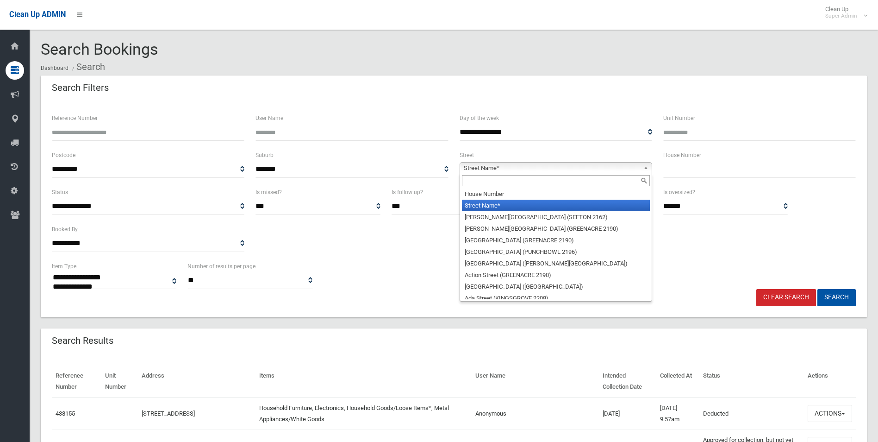
click at [502, 165] on span "Street Name*" at bounding box center [552, 167] width 176 height 11
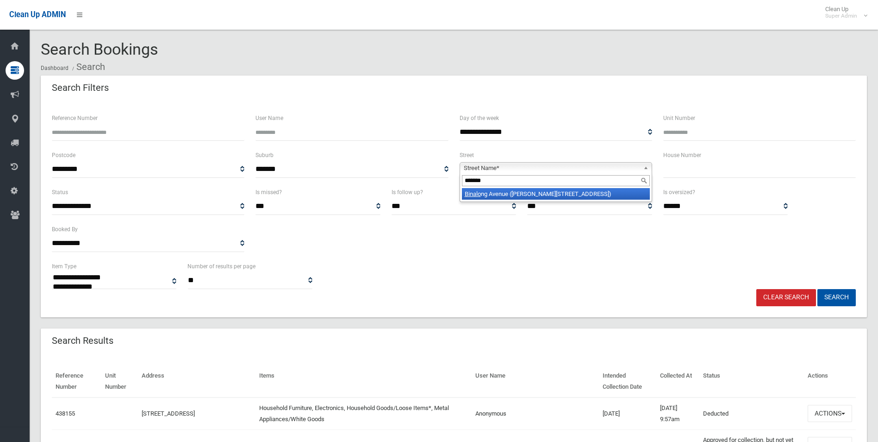
type input "********"
type input "**"
click at [817, 289] on button "Search" at bounding box center [836, 297] width 38 height 17
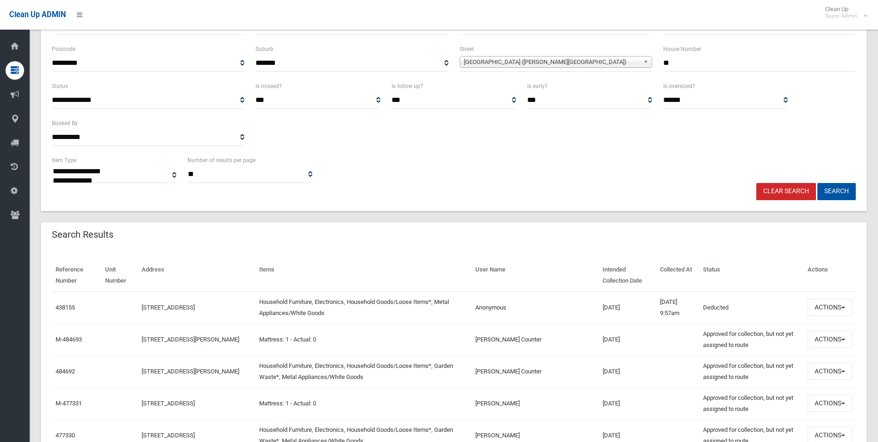
scroll to position [139, 0]
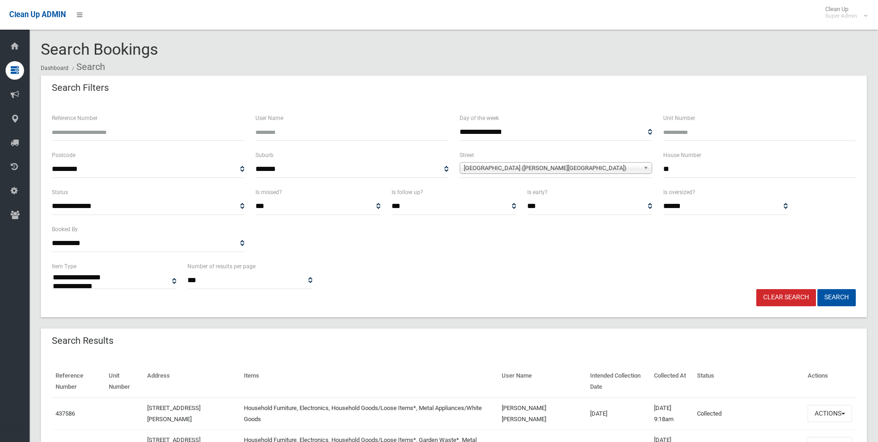
select select
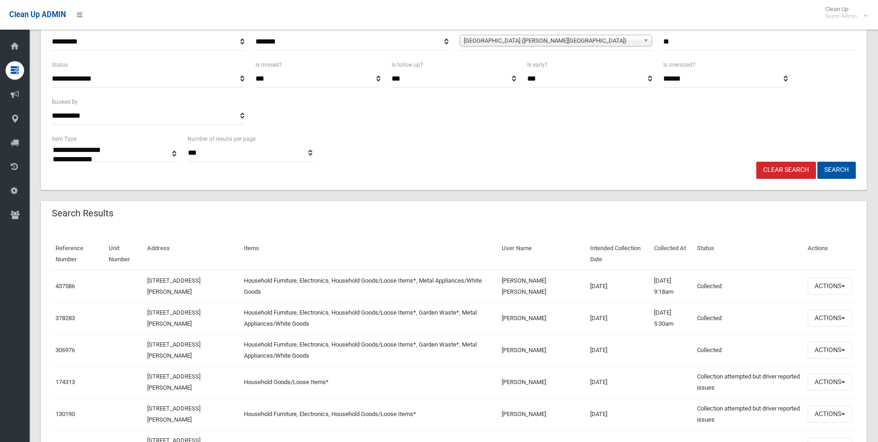
scroll to position [139, 0]
